Goal: Navigation & Orientation: Find specific page/section

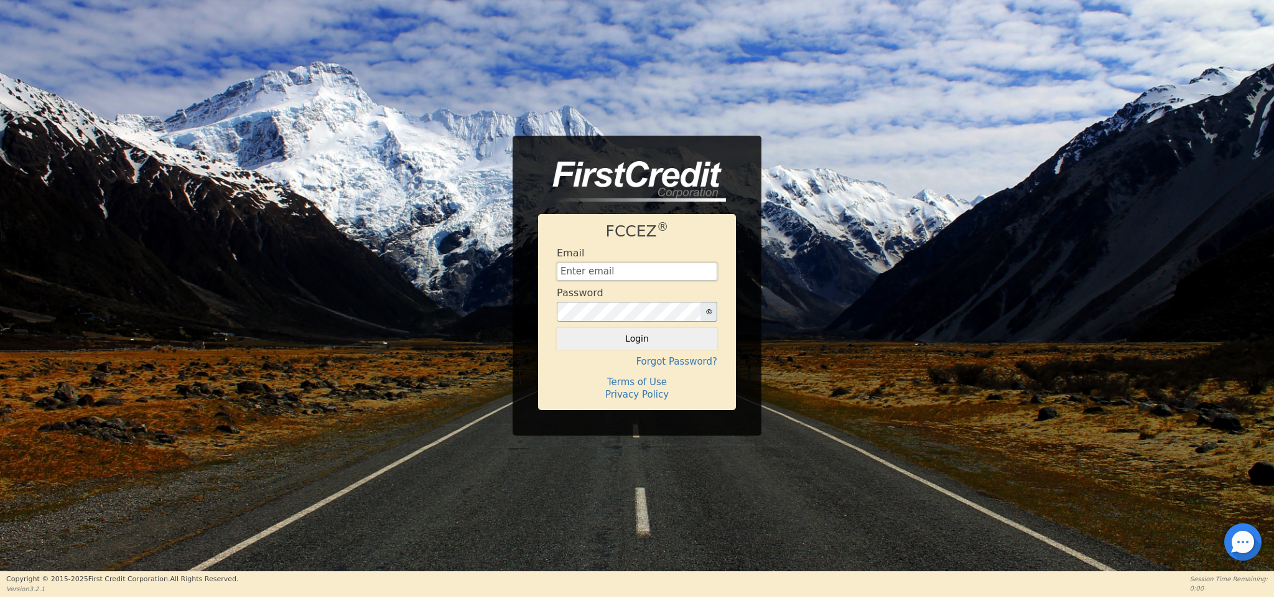
type input "[EMAIL_ADDRESS][DOMAIN_NAME]"
click at [645, 333] on button "Login" at bounding box center [637, 338] width 161 height 21
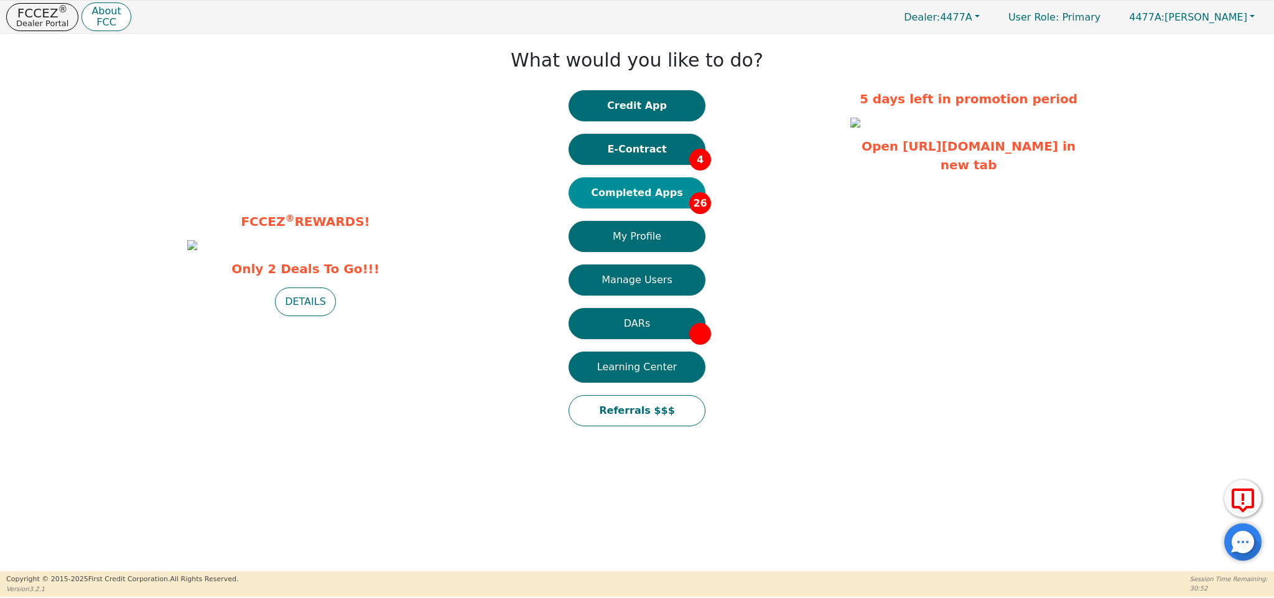
click at [663, 188] on button "Completed Apps 26" at bounding box center [637, 192] width 137 height 31
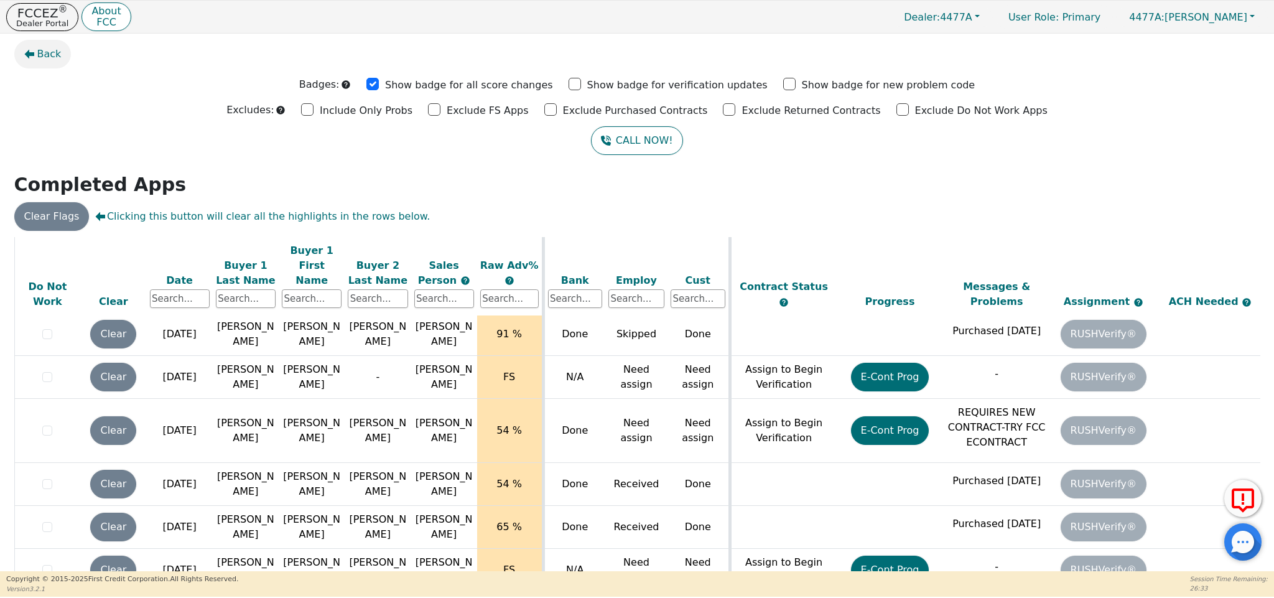
click at [34, 50] on button "Back" at bounding box center [42, 54] width 57 height 29
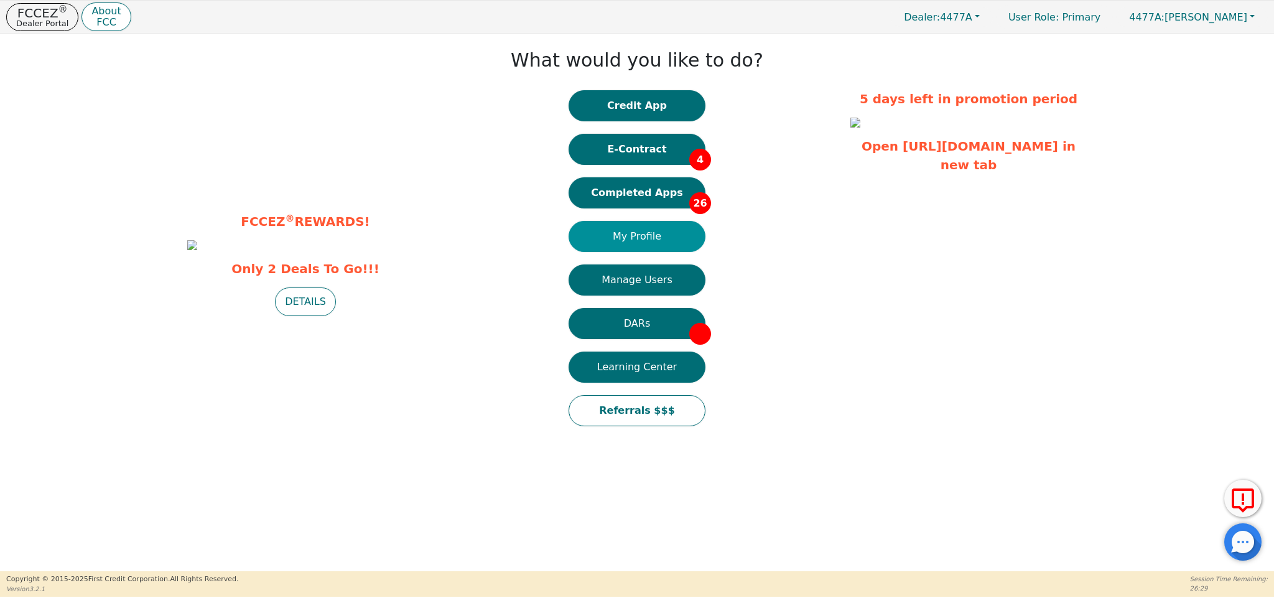
click at [672, 235] on button "My Profile" at bounding box center [637, 236] width 137 height 31
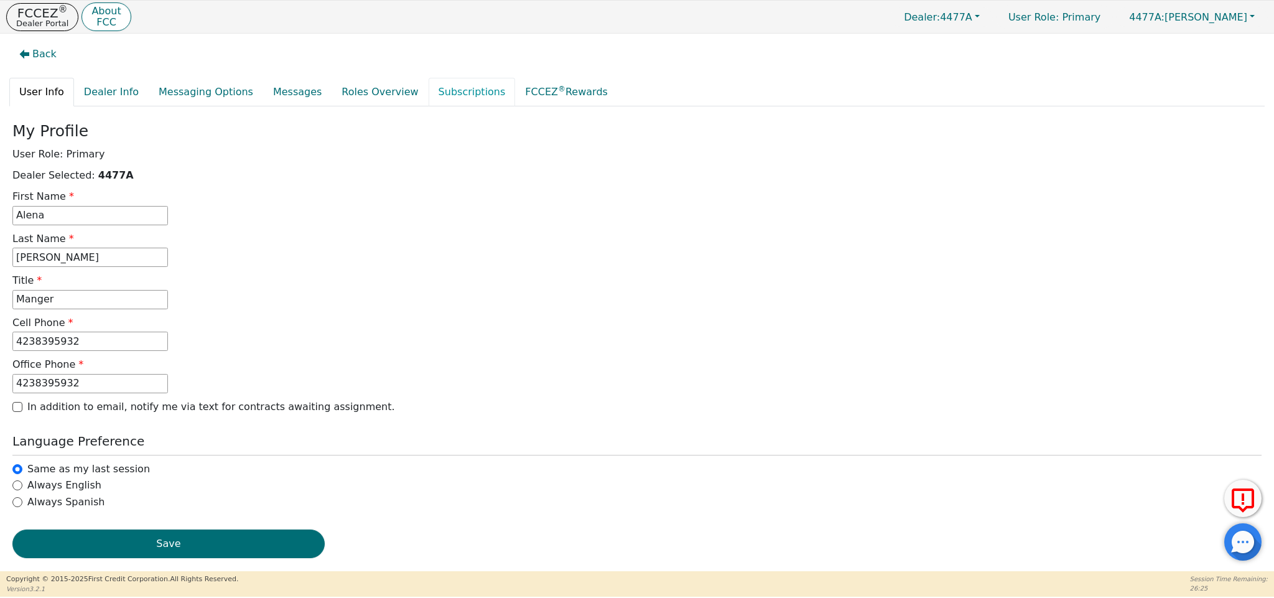
click at [442, 94] on link "Subscriptions" at bounding box center [472, 92] width 87 height 29
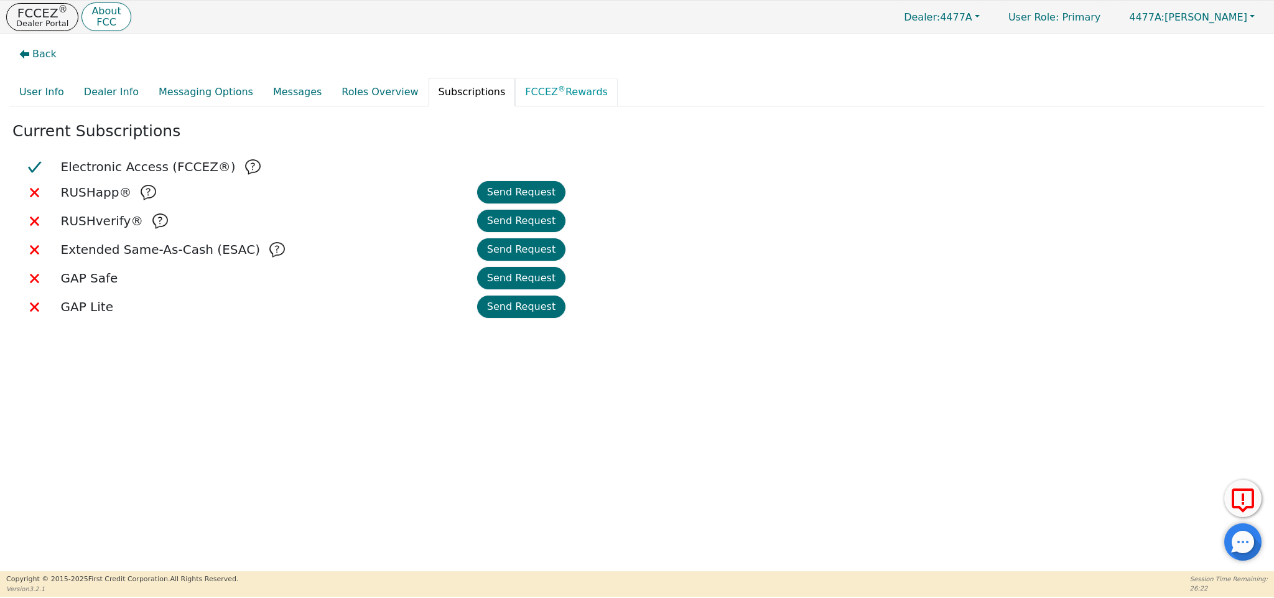
click at [529, 95] on link "FCCEZ ® Rewards" at bounding box center [566, 92] width 103 height 29
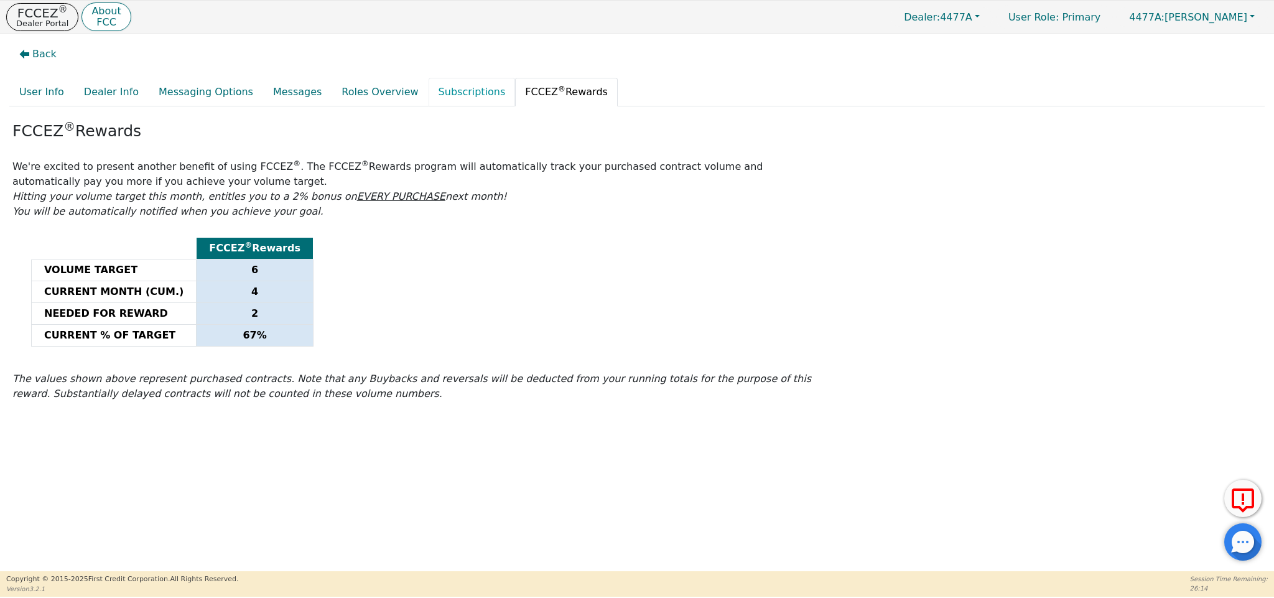
click at [429, 98] on link "Subscriptions" at bounding box center [472, 92] width 87 height 29
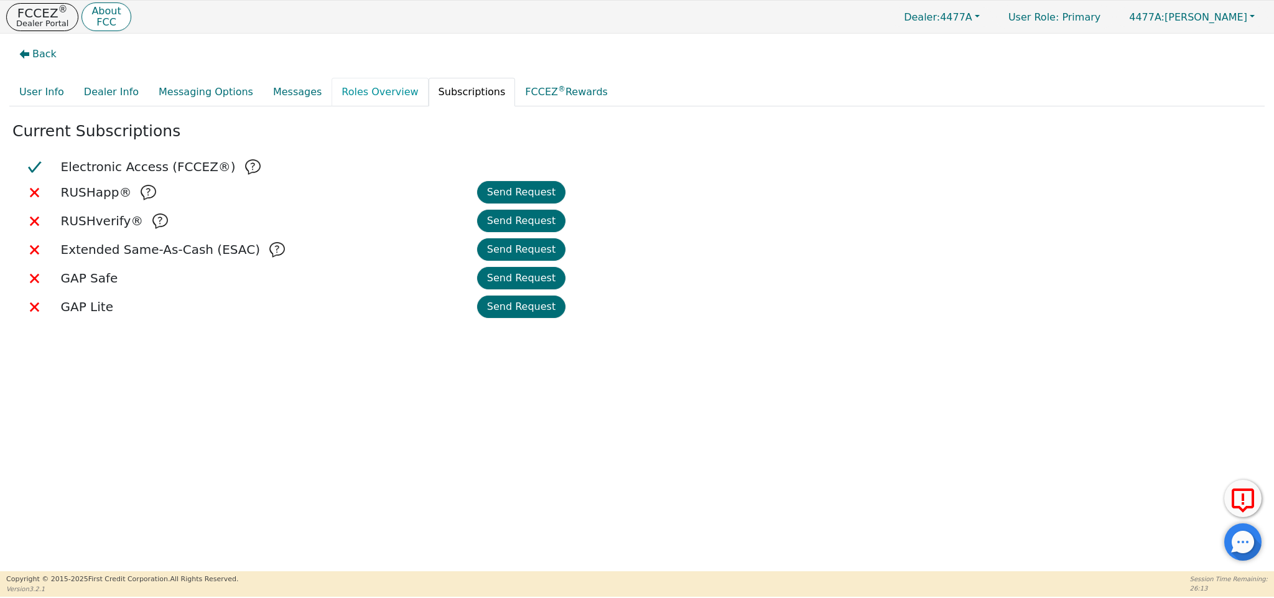
click at [383, 87] on link "Roles Overview" at bounding box center [380, 92] width 96 height 29
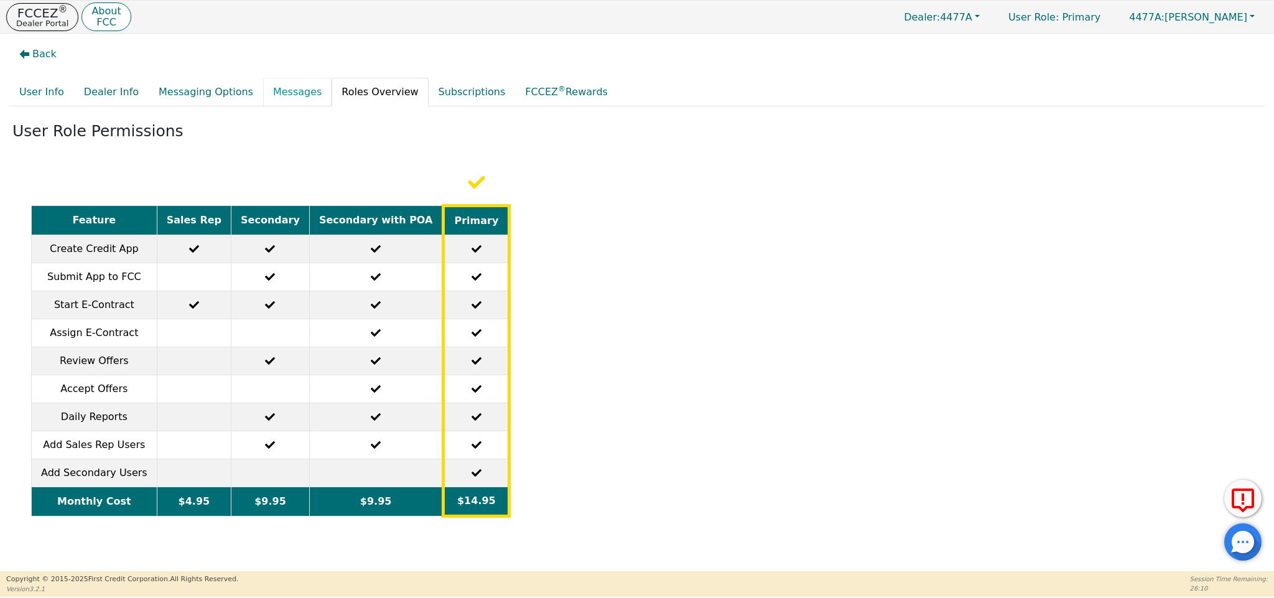
click at [279, 78] on link "Messages" at bounding box center [297, 92] width 68 height 29
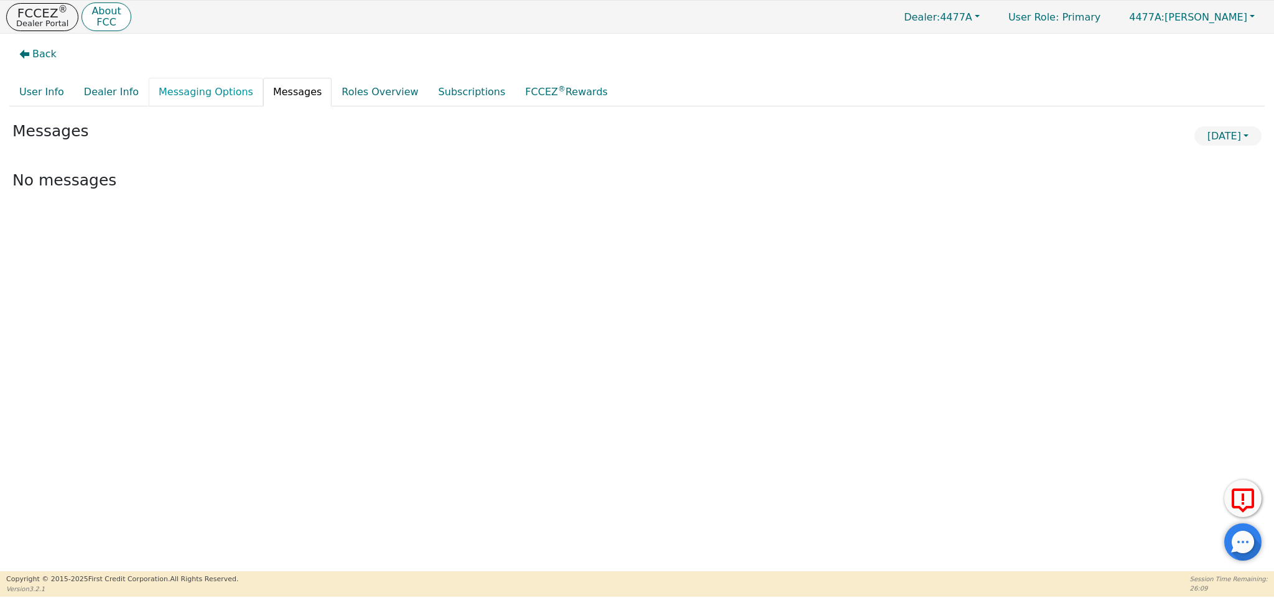
click at [197, 96] on link "Messaging Options" at bounding box center [206, 92] width 115 height 29
select select "50"
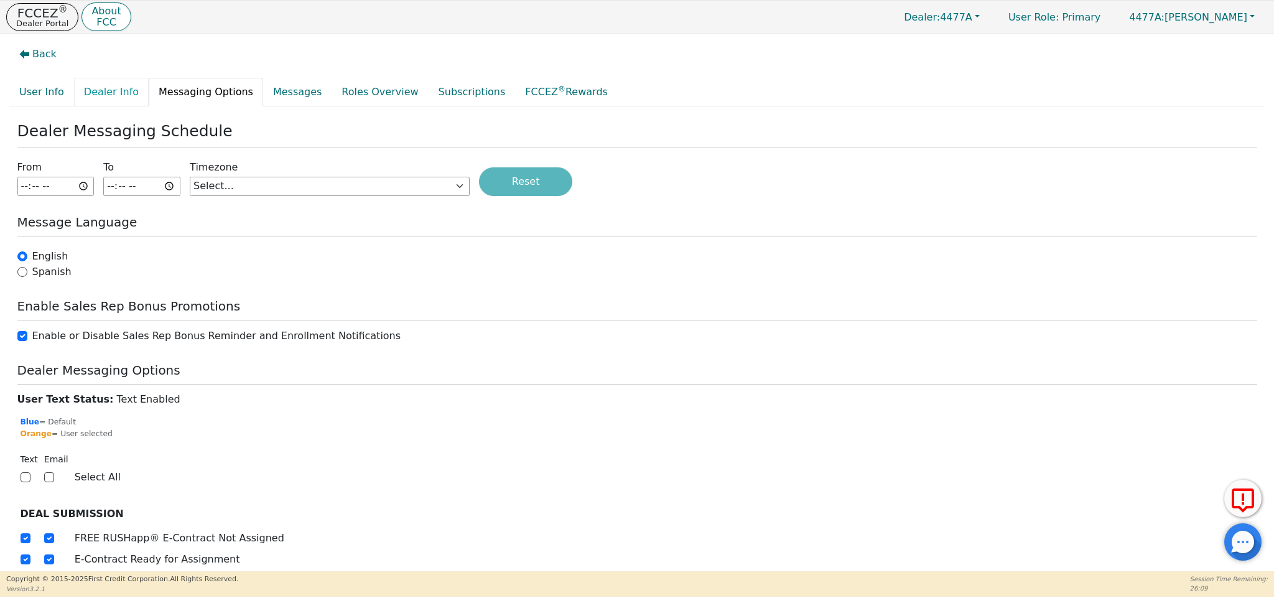
click at [134, 93] on link "Dealer Info" at bounding box center [111, 92] width 75 height 29
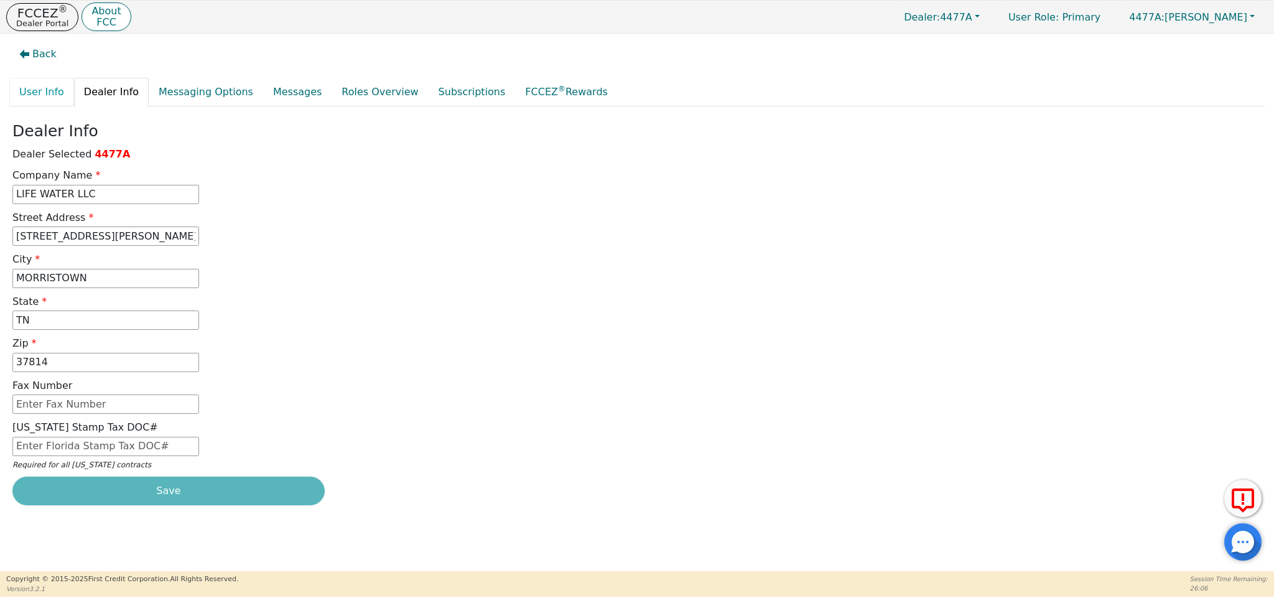
click at [24, 87] on link "User Info" at bounding box center [41, 92] width 65 height 29
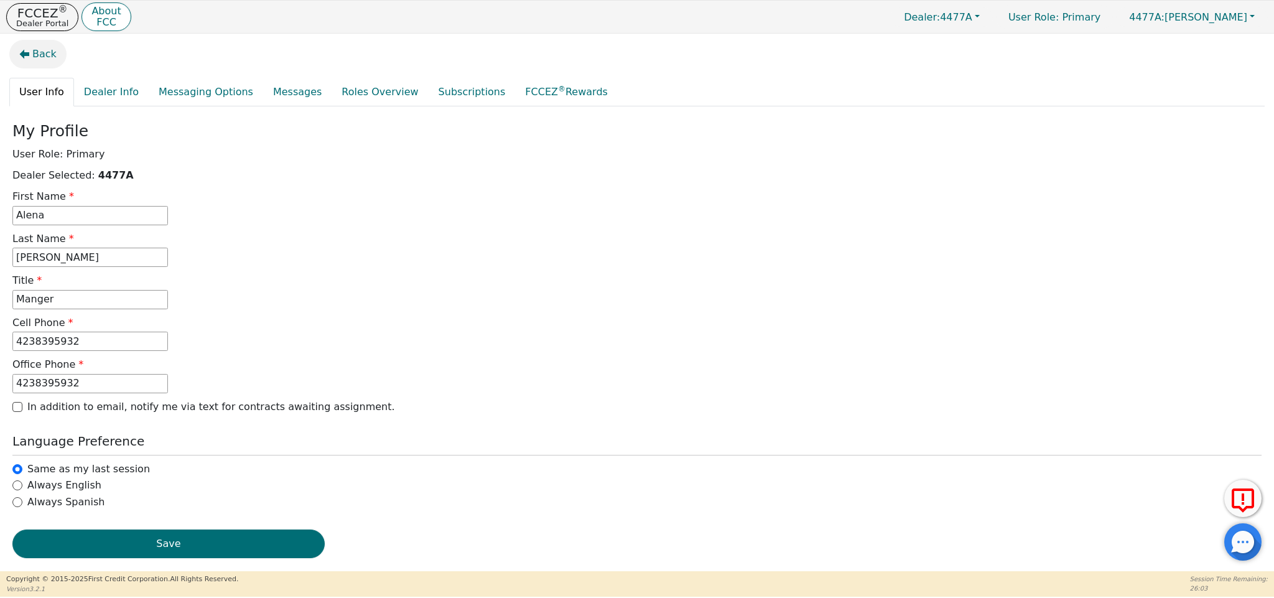
click at [51, 57] on span "Back" at bounding box center [44, 54] width 24 height 15
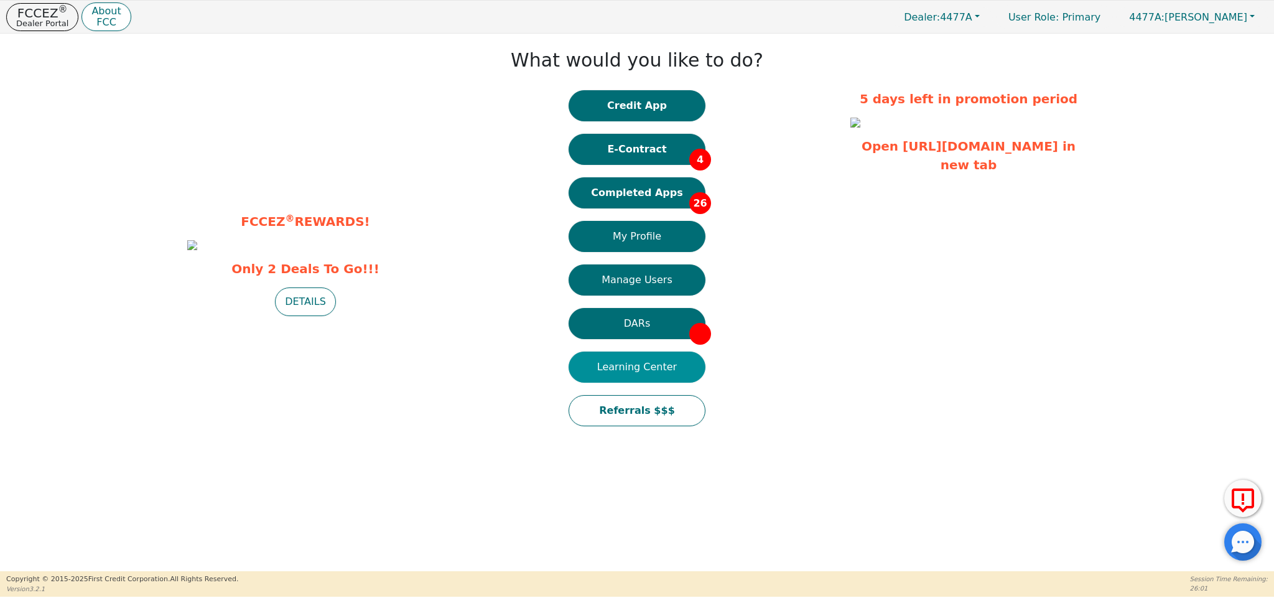
click at [675, 369] on button "Learning Center" at bounding box center [637, 367] width 137 height 31
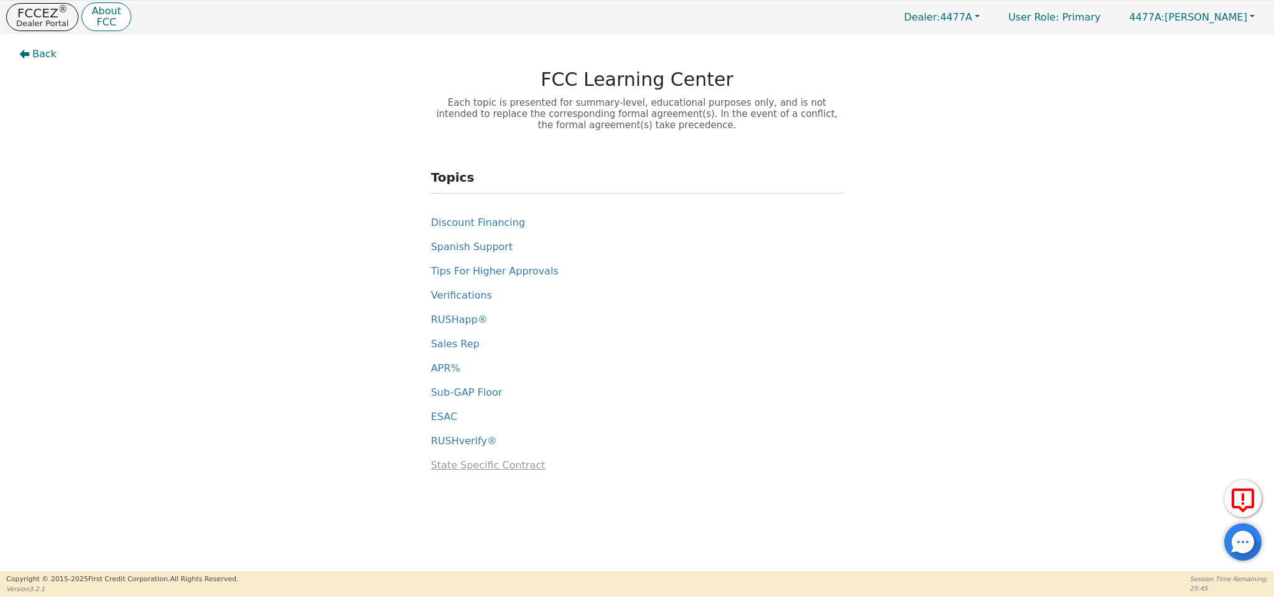
click at [500, 464] on span "State Specific Contract" at bounding box center [488, 465] width 115 height 12
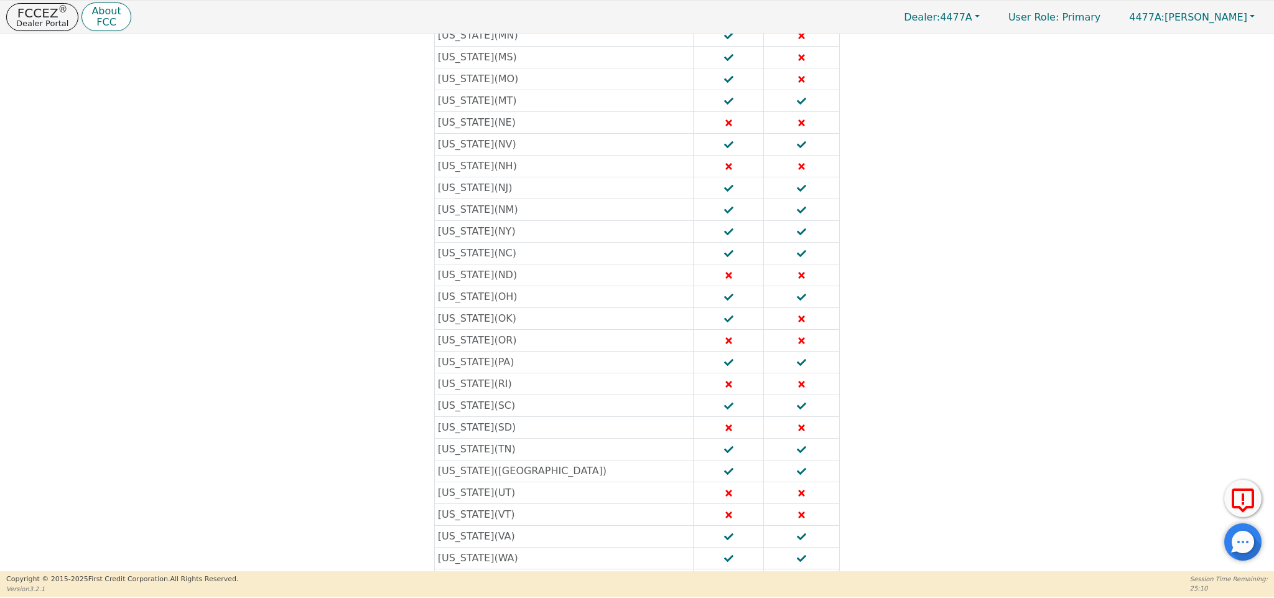
scroll to position [678, 0]
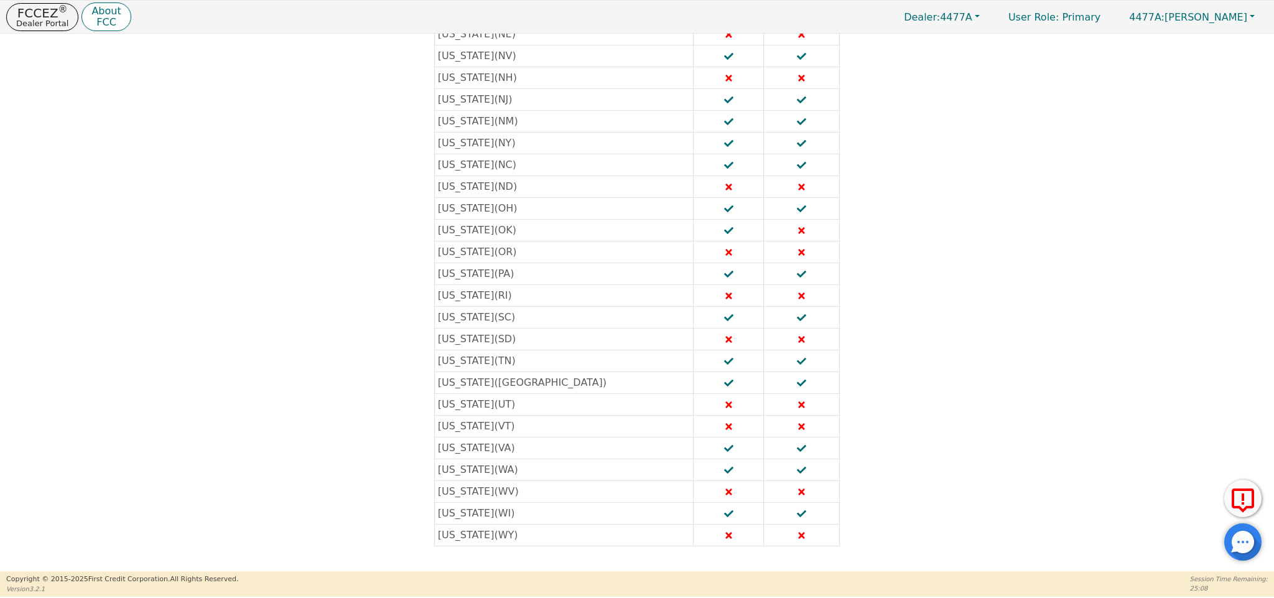
click at [460, 362] on td "Tennessee ( TN )" at bounding box center [563, 361] width 259 height 22
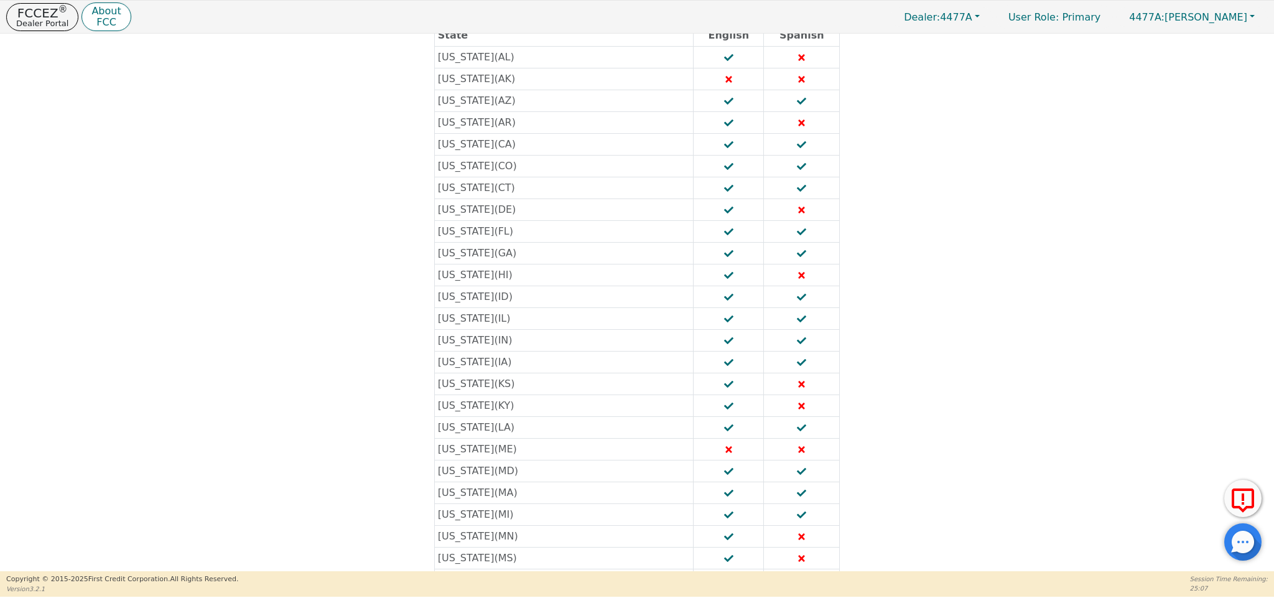
scroll to position [0, 0]
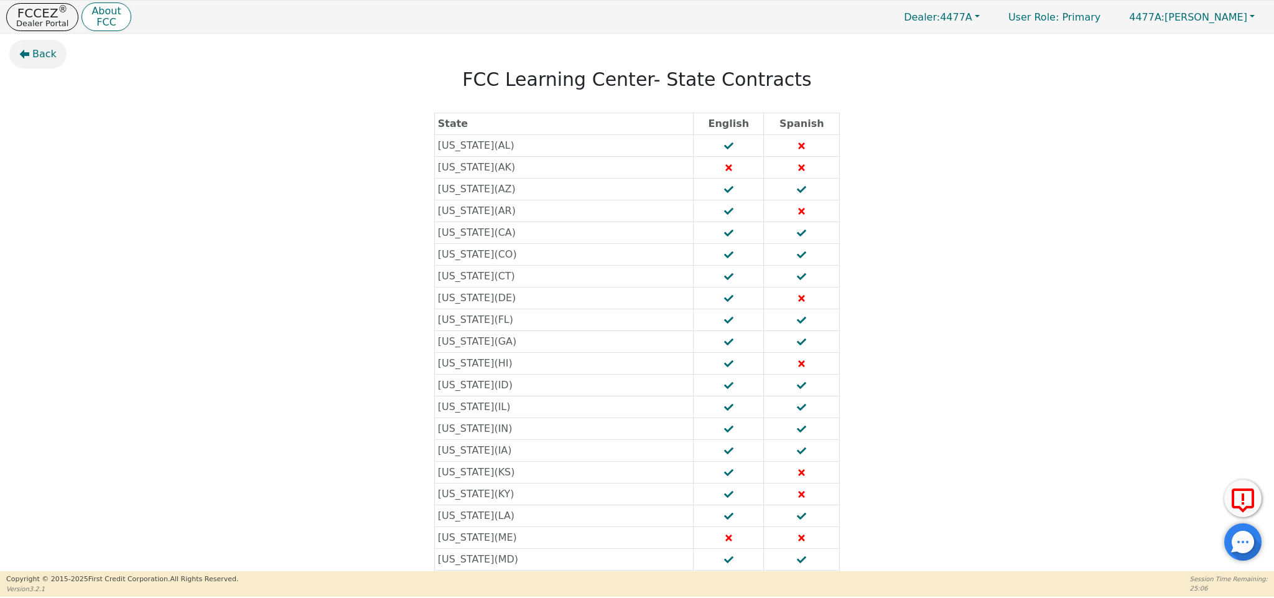
click at [46, 54] on span "Back" at bounding box center [44, 54] width 24 height 15
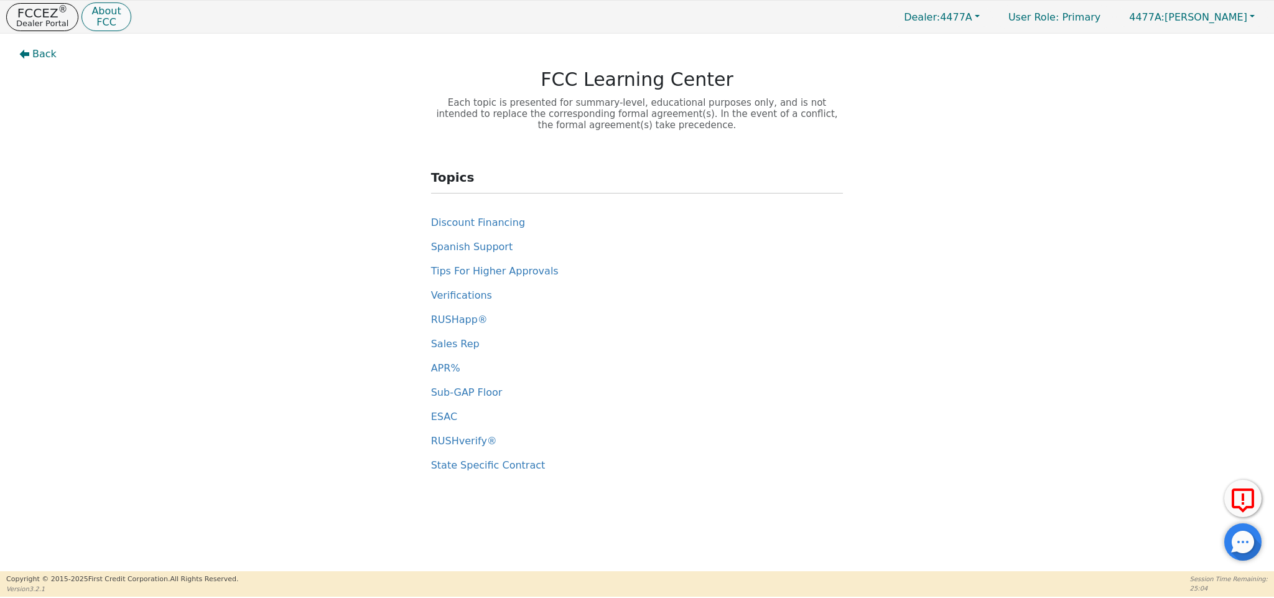
click at [119, 19] on button "About FCC" at bounding box center [106, 16] width 49 height 29
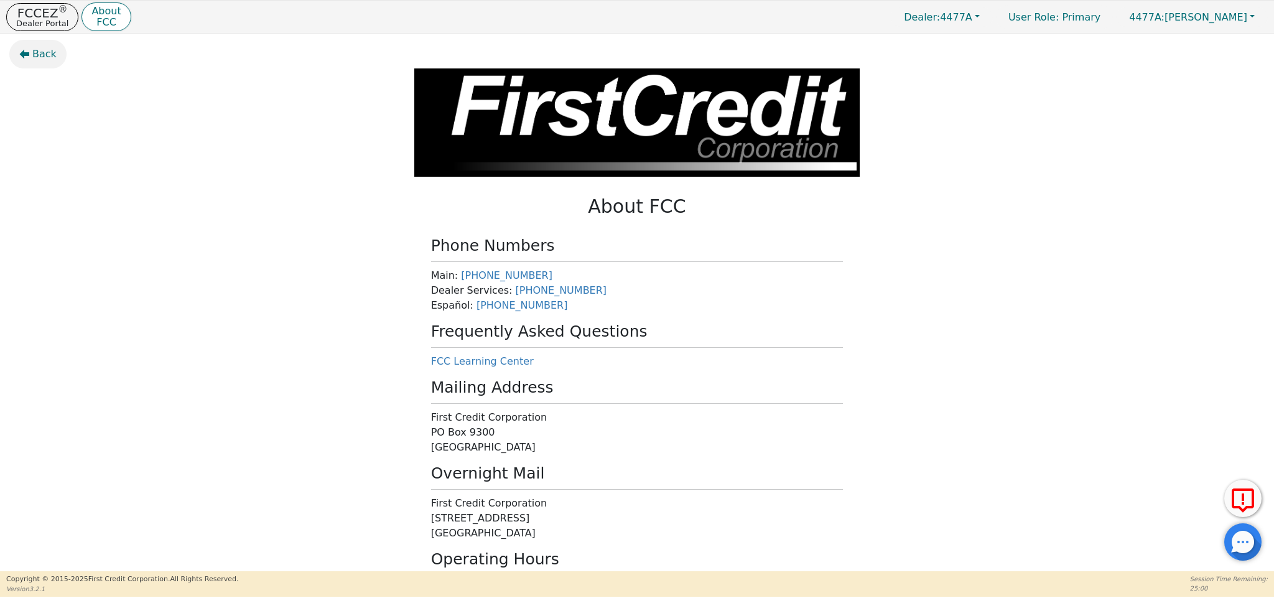
click at [44, 57] on span "Back" at bounding box center [44, 54] width 24 height 15
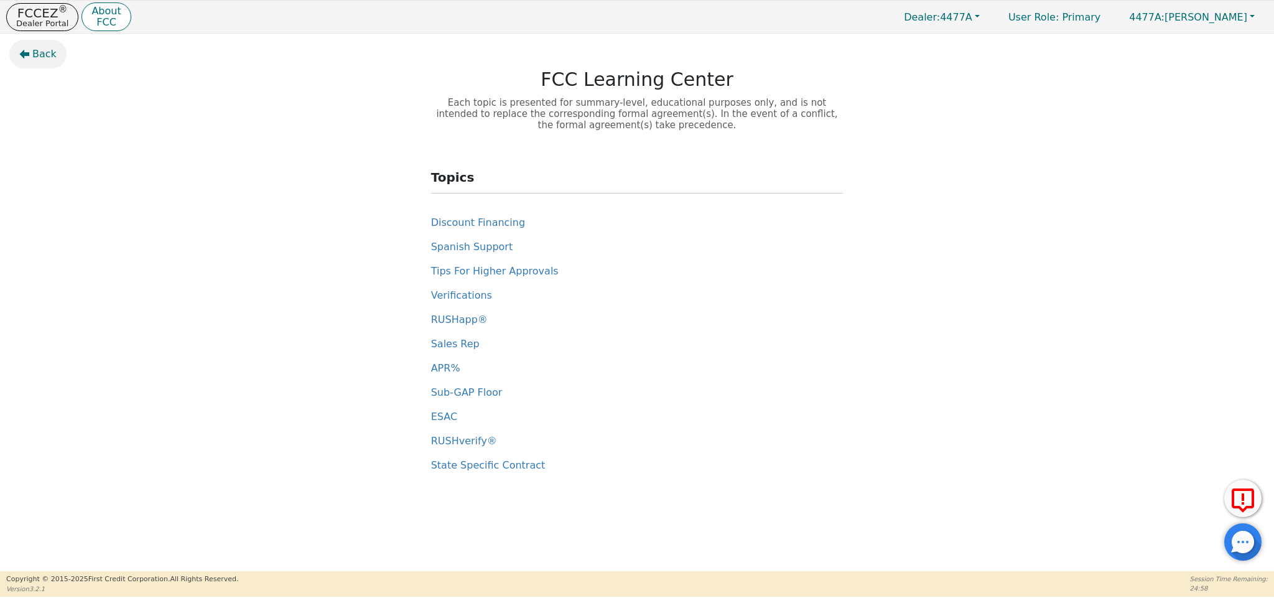
click at [37, 51] on span "Back" at bounding box center [44, 54] width 24 height 15
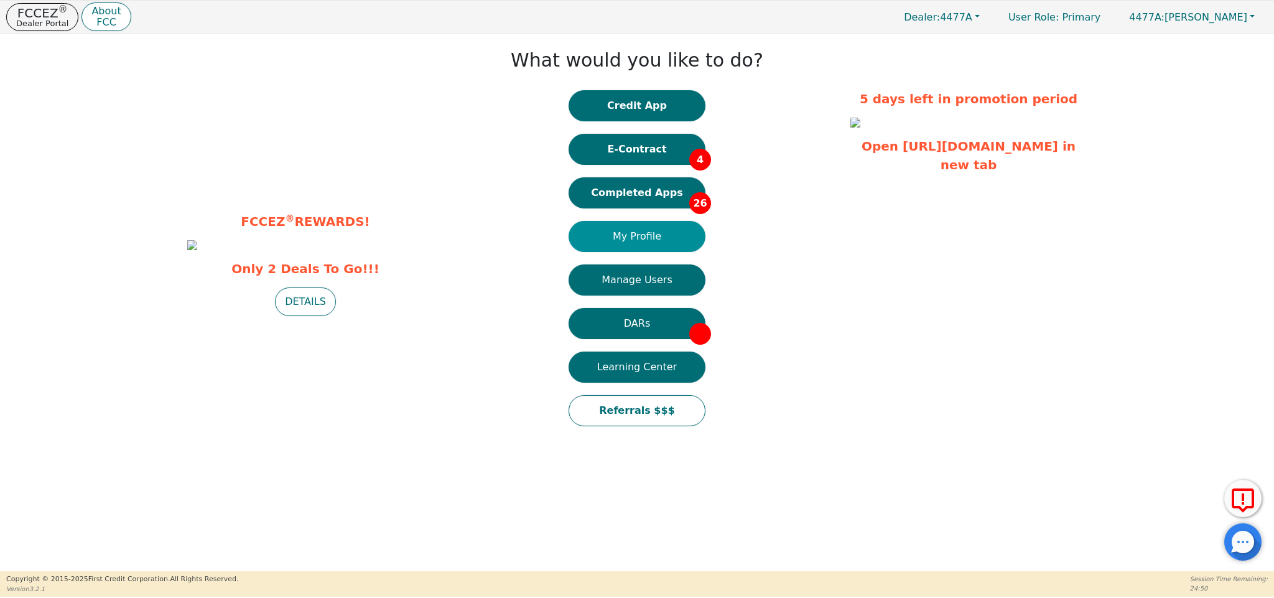
click at [658, 243] on button "My Profile" at bounding box center [637, 236] width 137 height 31
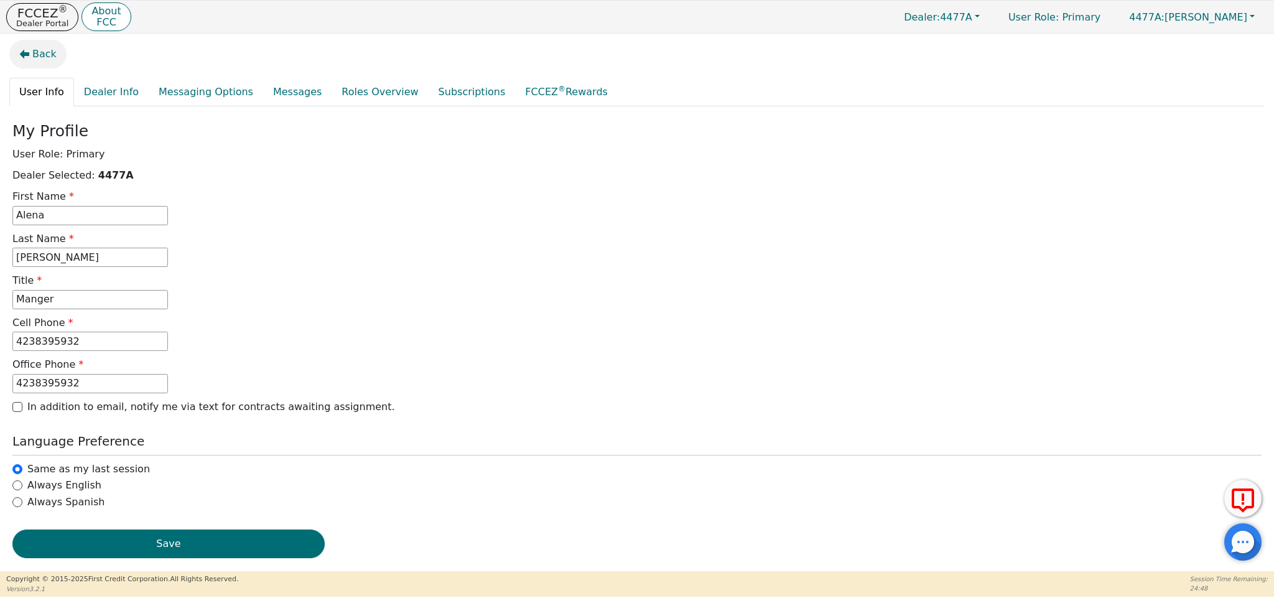
click at [44, 57] on span "Back" at bounding box center [44, 54] width 24 height 15
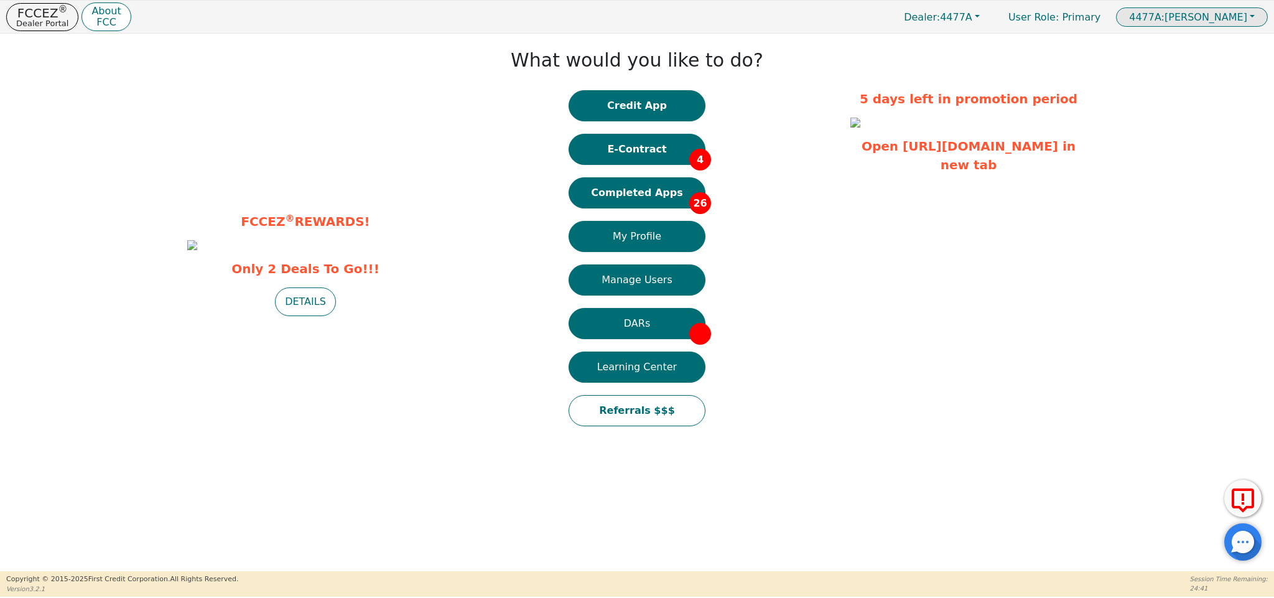
click at [1212, 9] on button "4477A: Alena Talley" at bounding box center [1192, 16] width 152 height 19
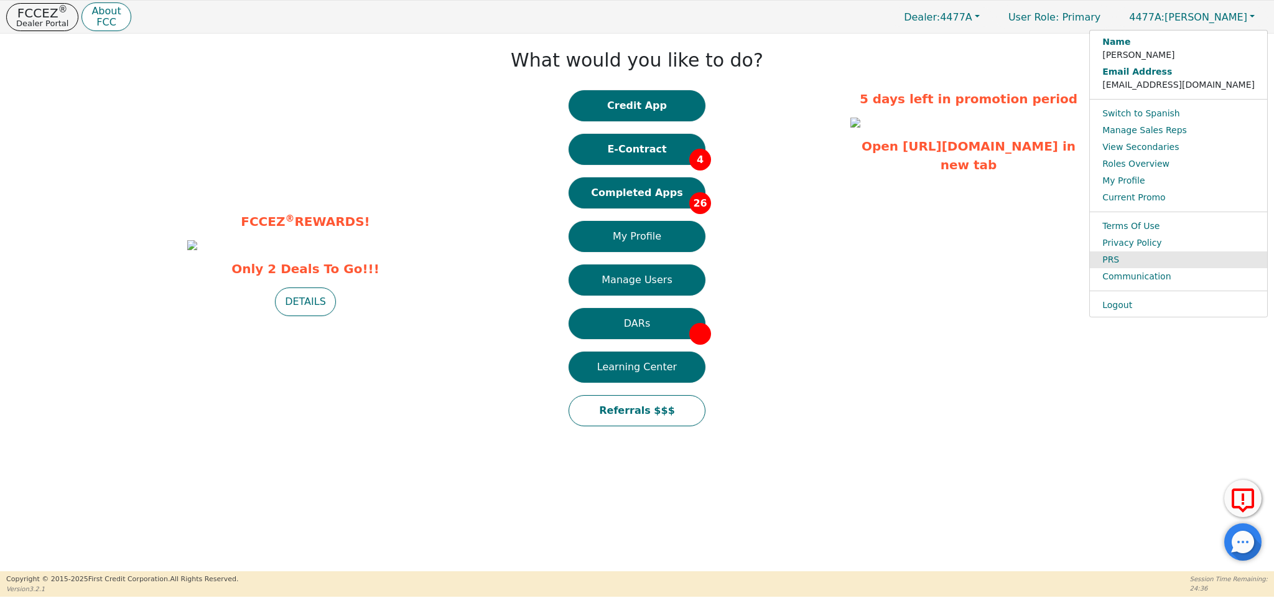
click at [1210, 254] on link "PRS" at bounding box center [1178, 259] width 177 height 17
